Goal: Navigation & Orientation: Find specific page/section

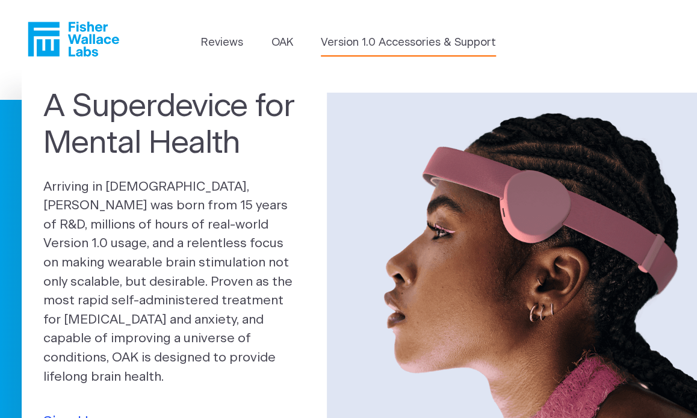
click at [363, 39] on link "Version 1.0 Accessories & Support" at bounding box center [408, 43] width 175 height 16
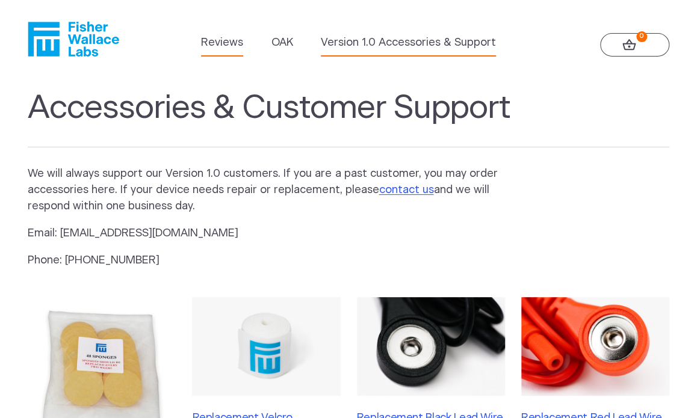
click at [234, 42] on link "Reviews" at bounding box center [222, 43] width 42 height 16
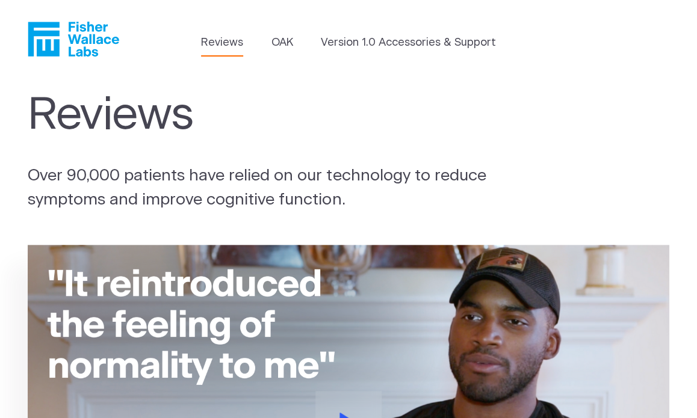
click at [70, 42] on icon "Fisher Wallace" at bounding box center [78, 39] width 82 height 35
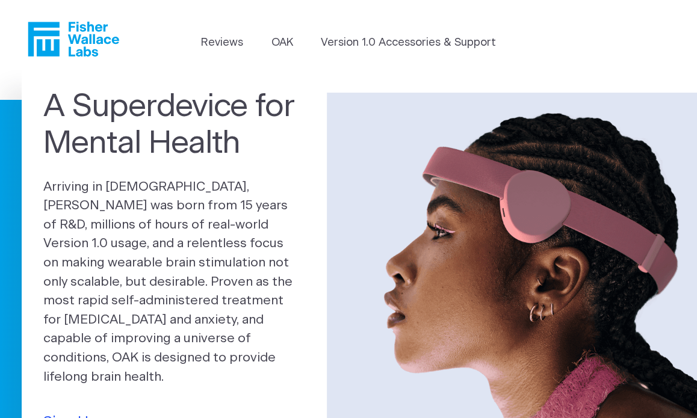
click at [67, 40] on icon "Fisher Wallace" at bounding box center [73, 39] width 91 height 35
click at [579, 2] on header "Reviews [GEOGRAPHIC_DATA] Version 1.0 Accessories & Support" at bounding box center [348, 39] width 697 height 78
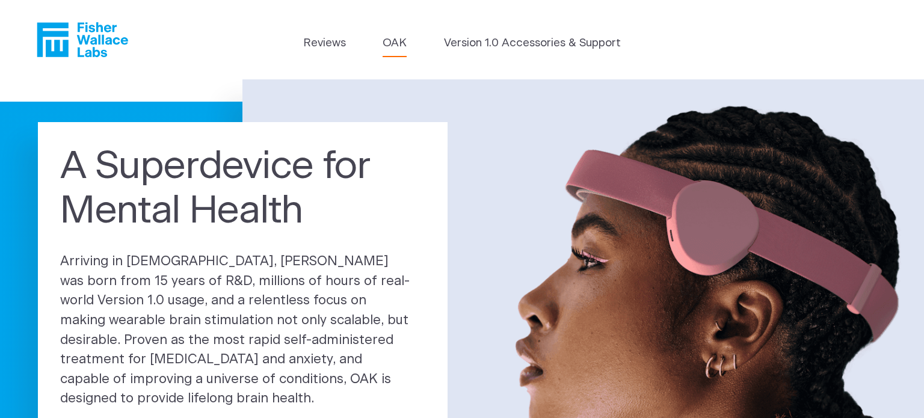
click at [391, 39] on link "OAK" at bounding box center [395, 43] width 24 height 17
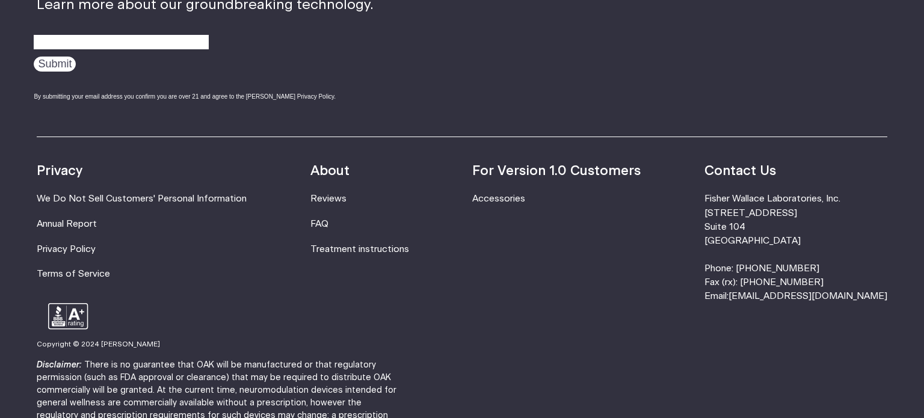
scroll to position [2167, 0]
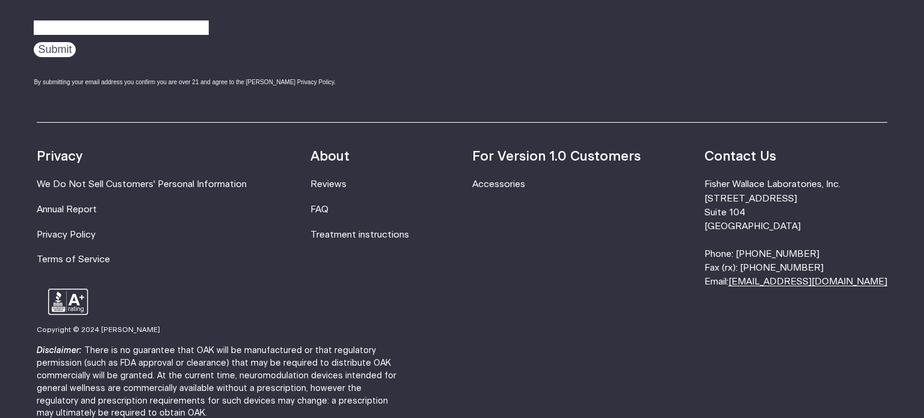
click at [806, 277] on link "[EMAIL_ADDRESS][DOMAIN_NAME]" at bounding box center [808, 281] width 159 height 9
